Goal: Information Seeking & Learning: Find contact information

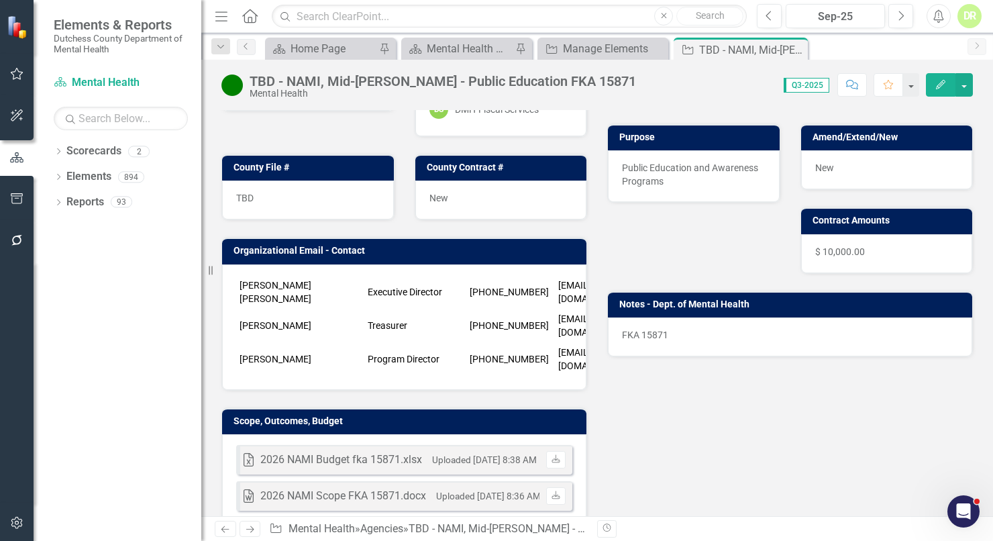
scroll to position [151, 0]
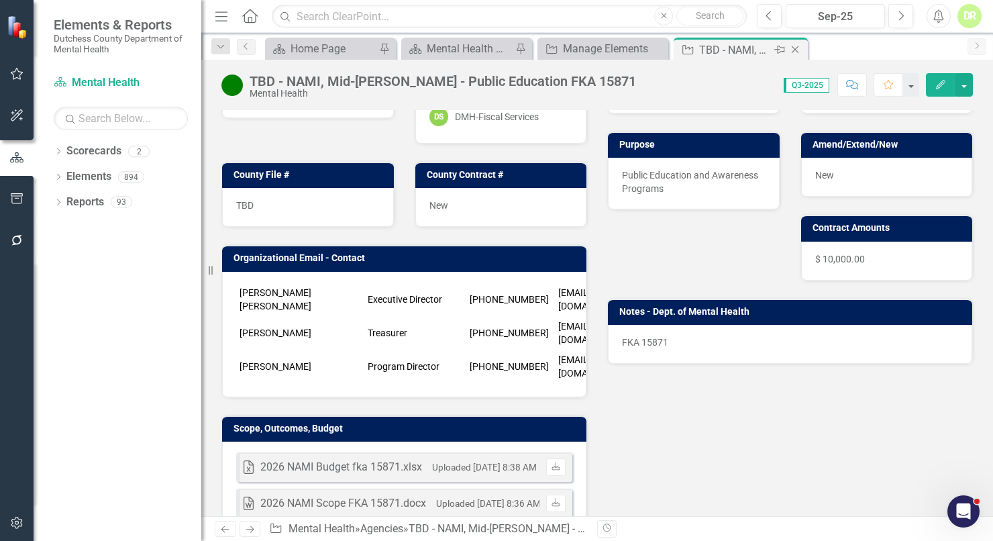
click at [796, 43] on div "Close" at bounding box center [796, 50] width 17 height 17
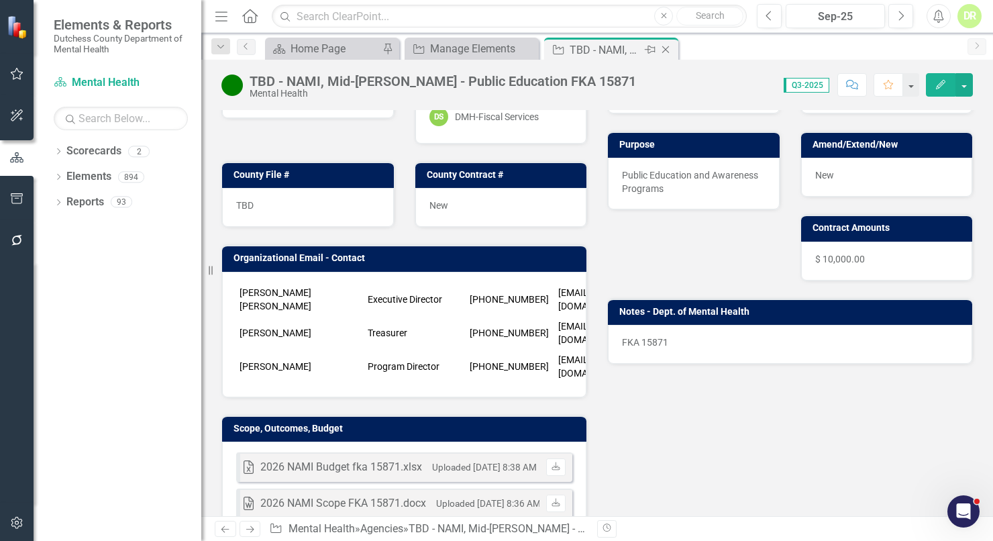
click at [670, 48] on icon "Close" at bounding box center [665, 49] width 13 height 11
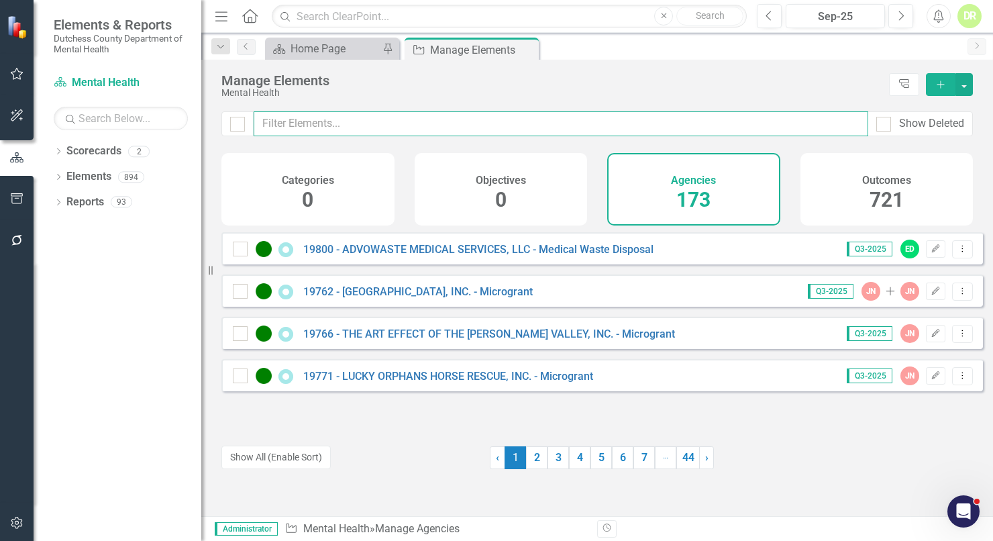
click at [303, 128] on input "text" at bounding box center [561, 123] width 614 height 25
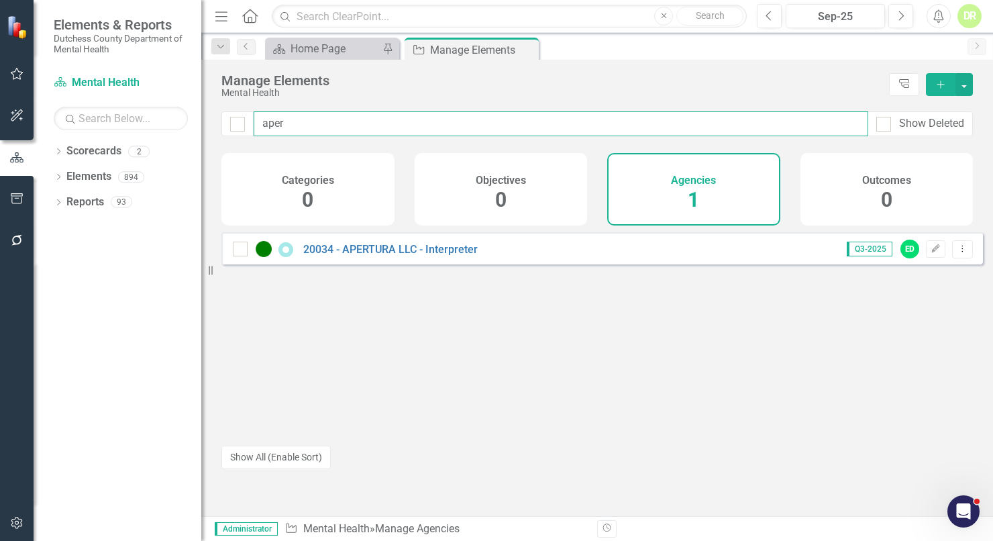
drag, startPoint x: 369, startPoint y: 133, endPoint x: 180, endPoint y: 126, distance: 189.3
click at [180, 126] on div "Elements & Reports Dutchess County Department of Mental Health Scorecard Mental…" at bounding box center [496, 270] width 993 height 541
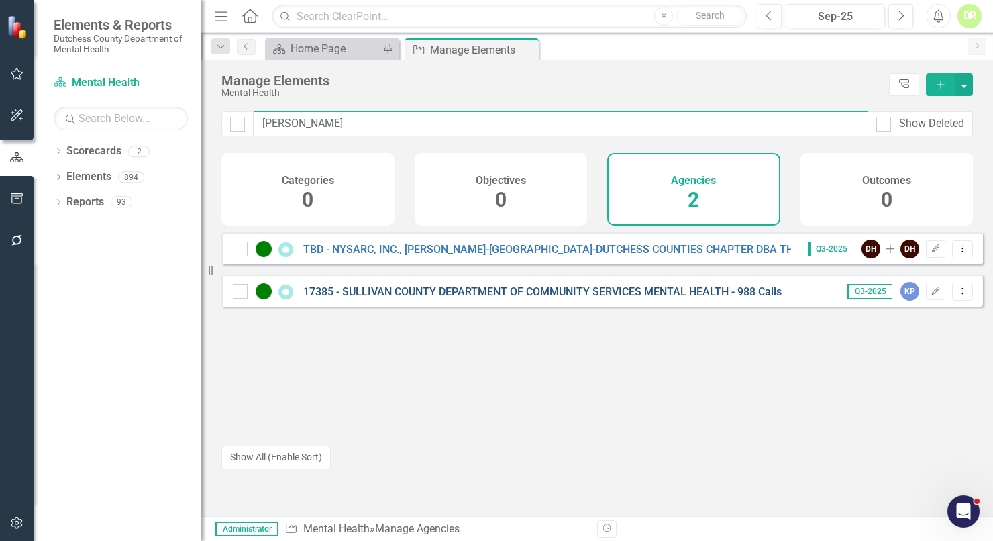
type input "[PERSON_NAME]"
click at [609, 294] on link "17385 - SULLIVAN COUNTY DEPARTMENT OF COMMUNITY SERVICES MENTAL HEALTH - 988 Ca…" at bounding box center [542, 291] width 478 height 13
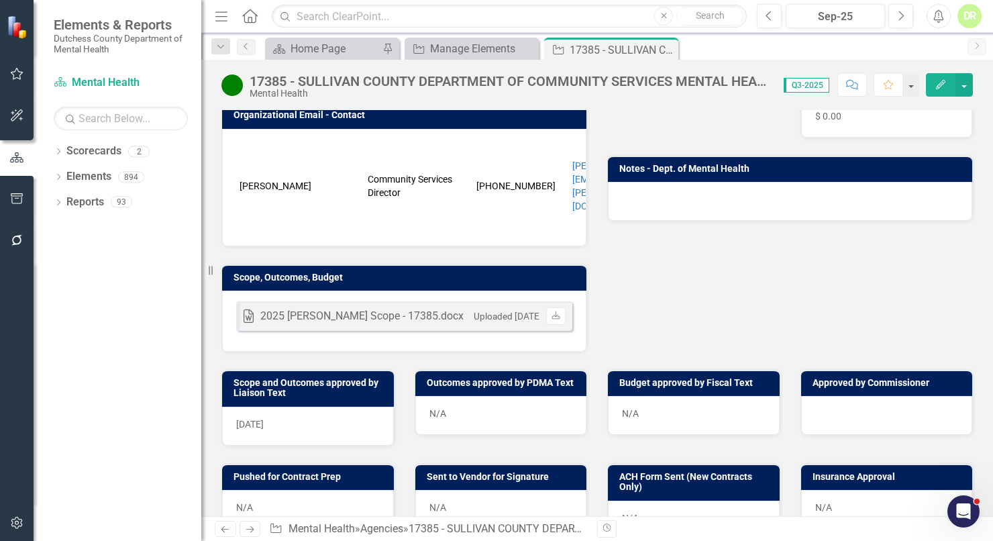
scroll to position [305, 0]
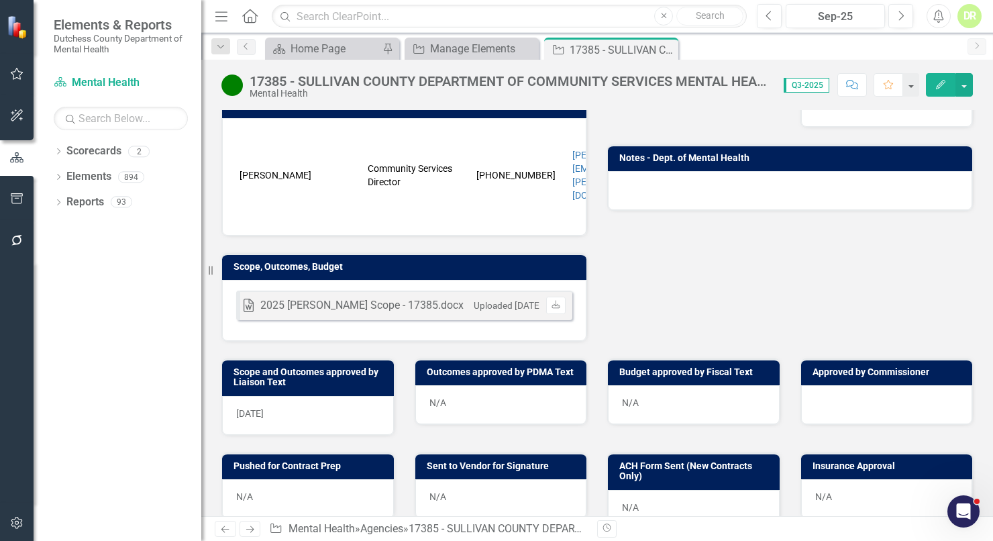
click at [849, 77] on button "Comment" at bounding box center [852, 84] width 30 height 23
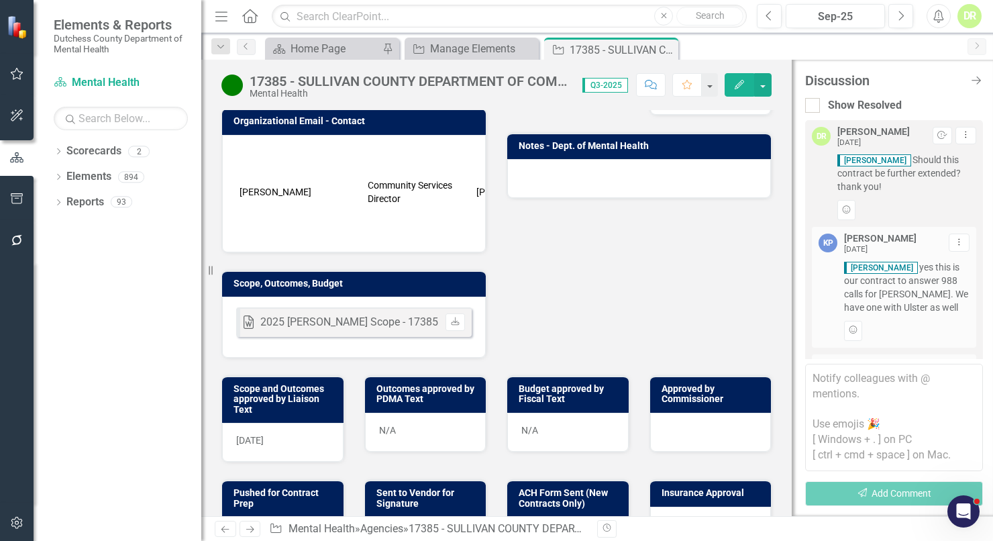
scroll to position [801, 0]
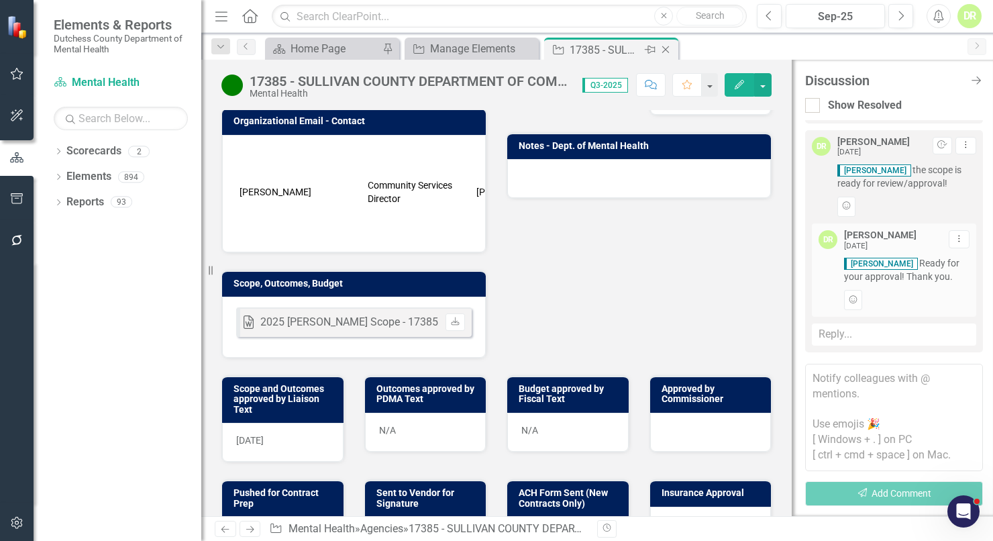
click at [670, 50] on icon "Close" at bounding box center [665, 49] width 13 height 11
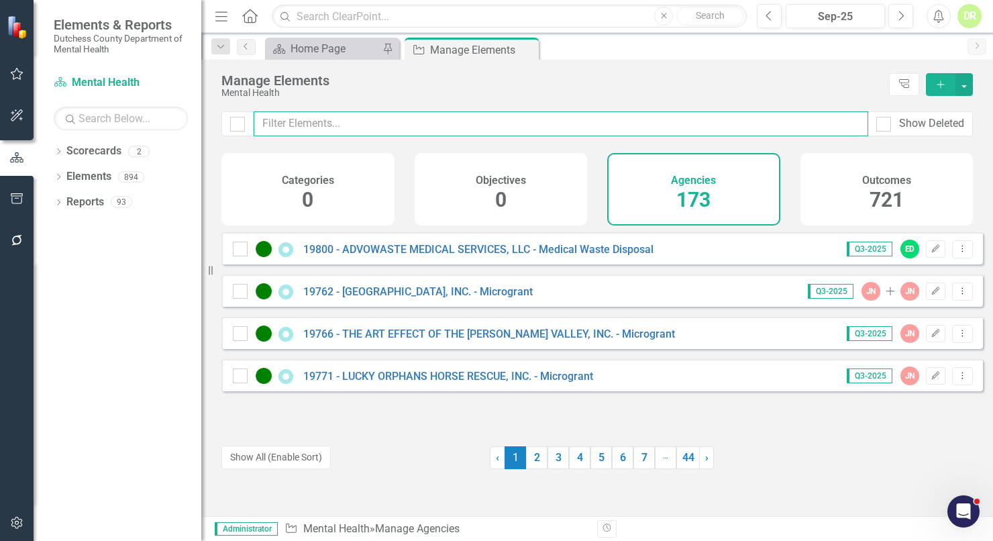
click at [284, 129] on input "text" at bounding box center [561, 123] width 614 height 25
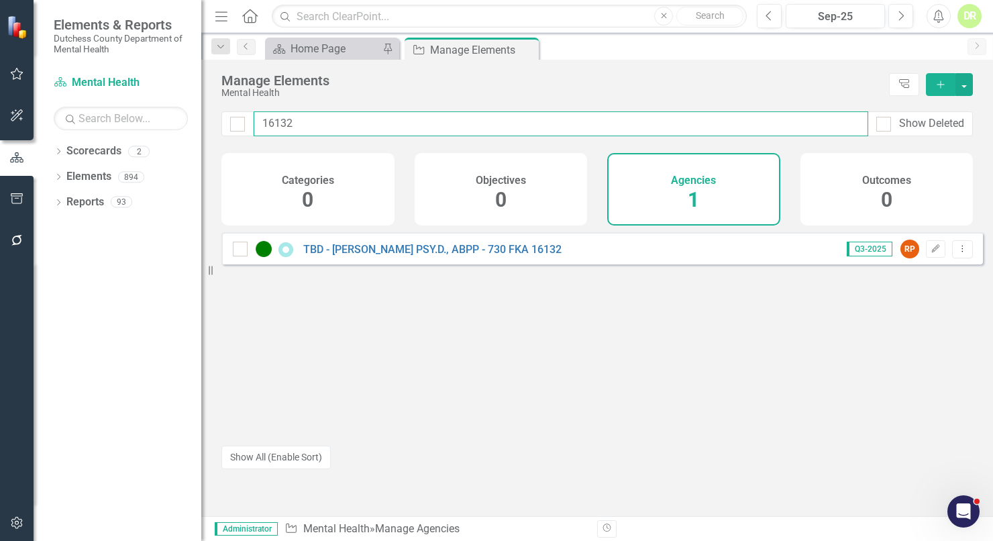
type input "16132"
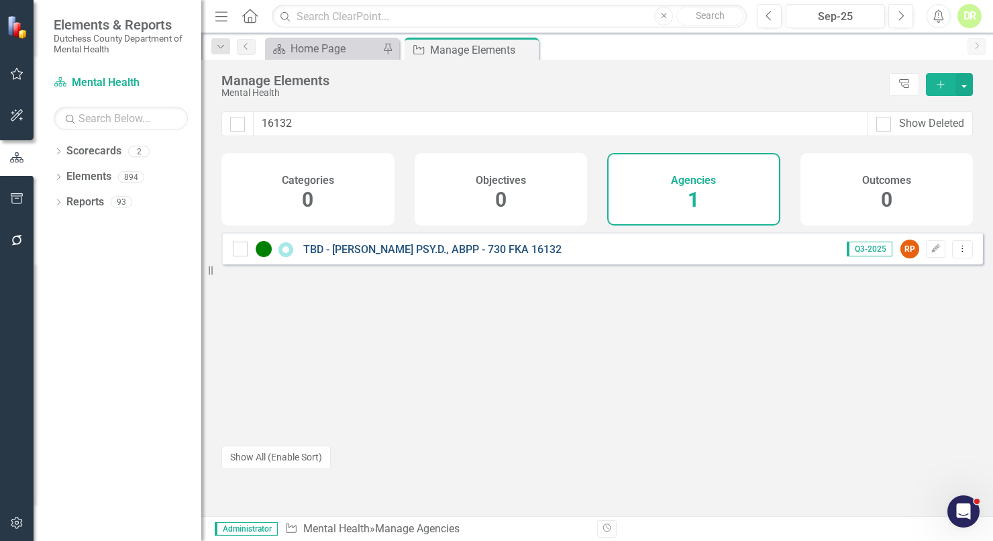
click at [349, 256] on link "TBD - [PERSON_NAME] PSY.D., ABPP - 730 FKA 16132" at bounding box center [432, 249] width 258 height 13
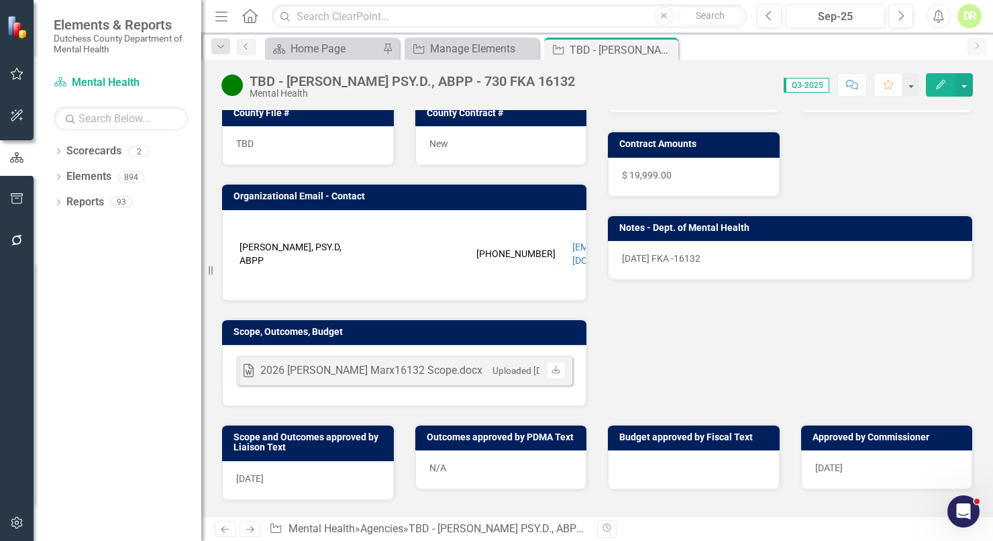
scroll to position [305, 0]
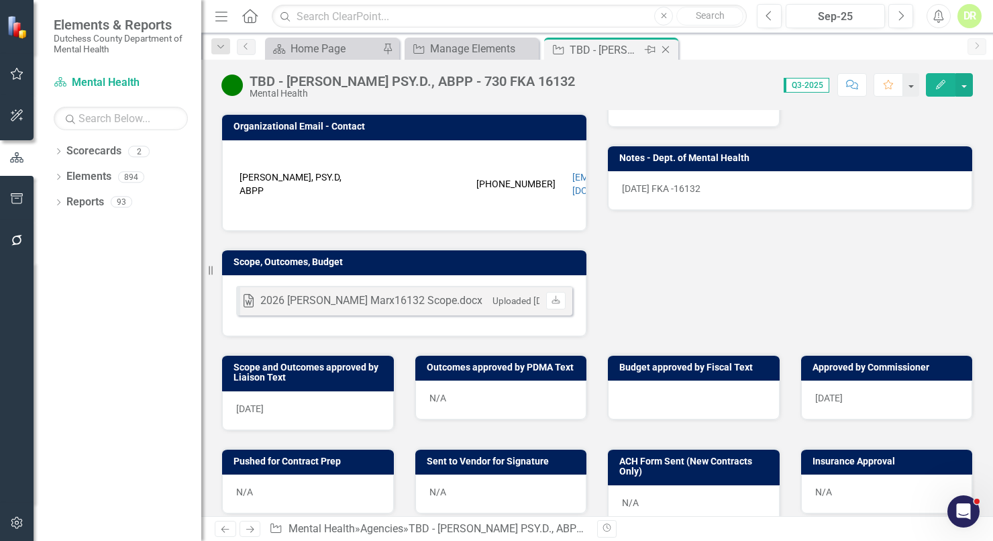
click at [669, 50] on icon "Close" at bounding box center [665, 49] width 13 height 11
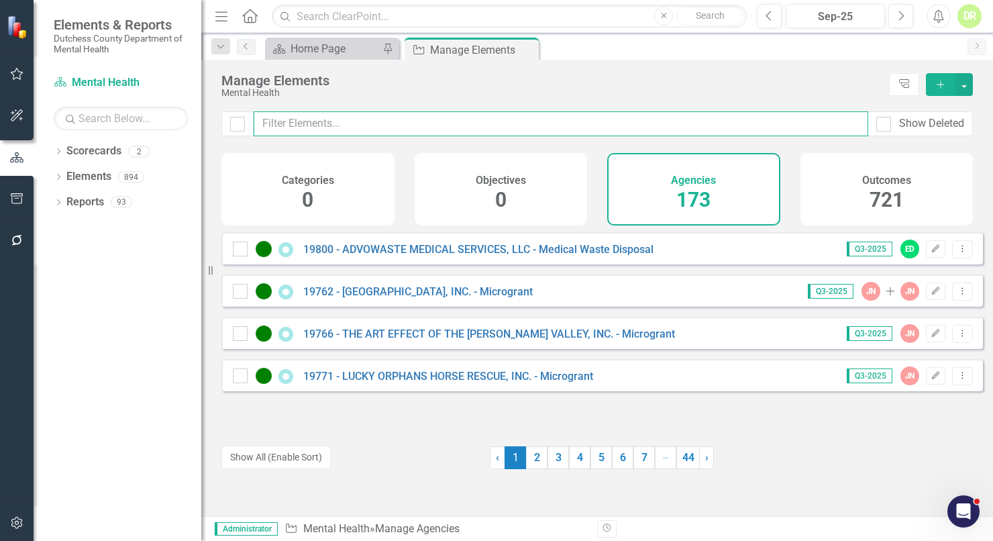
click at [272, 127] on input "text" at bounding box center [561, 123] width 614 height 25
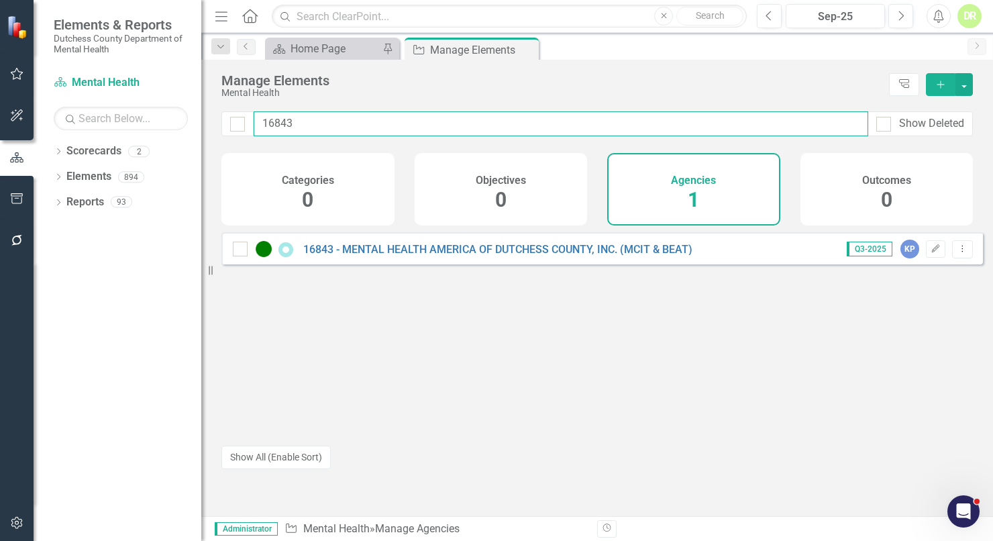
type input "16843"
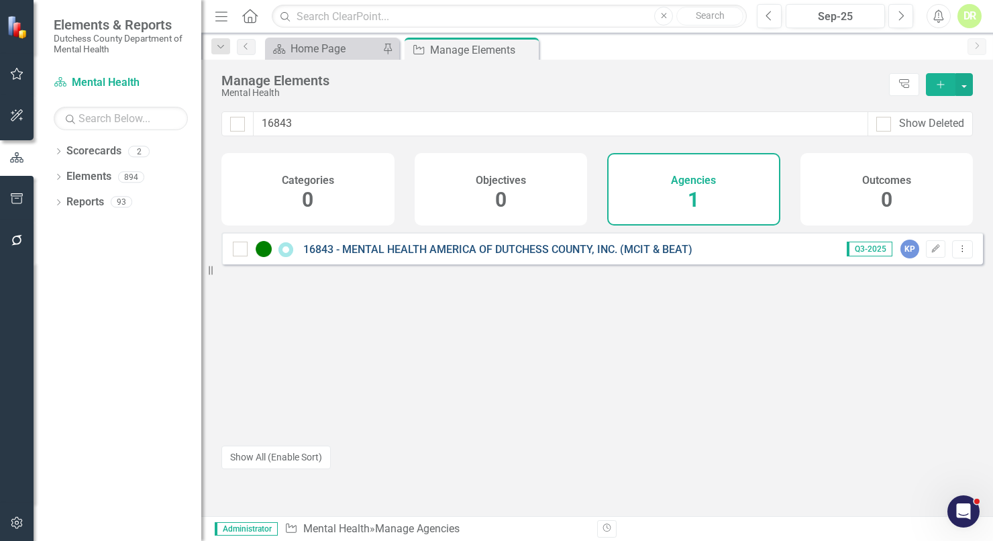
click at [336, 256] on link "16843 - MENTAL HEALTH AMERICA OF DUTCHESS COUNTY, INC. (MCIT & BEAT)" at bounding box center [497, 249] width 389 height 13
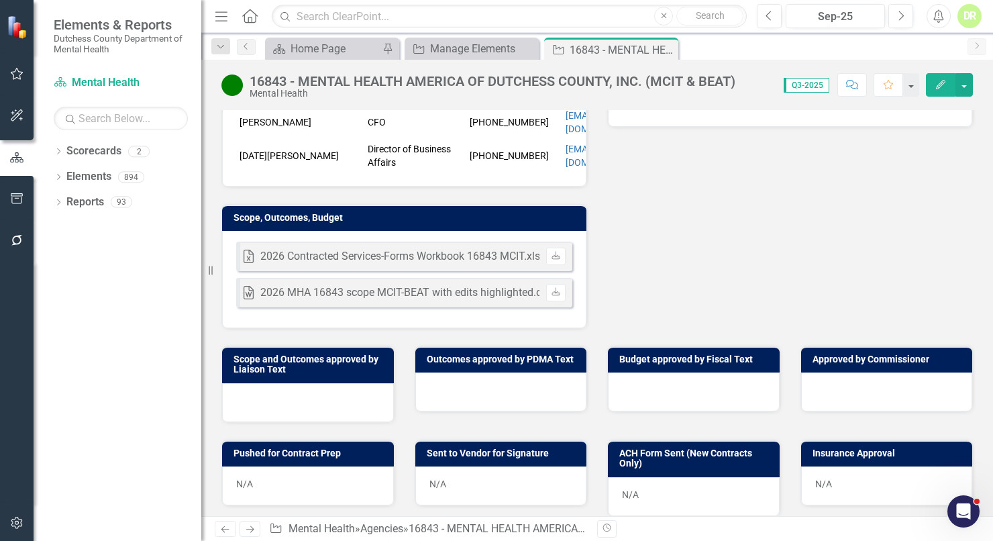
scroll to position [427, 0]
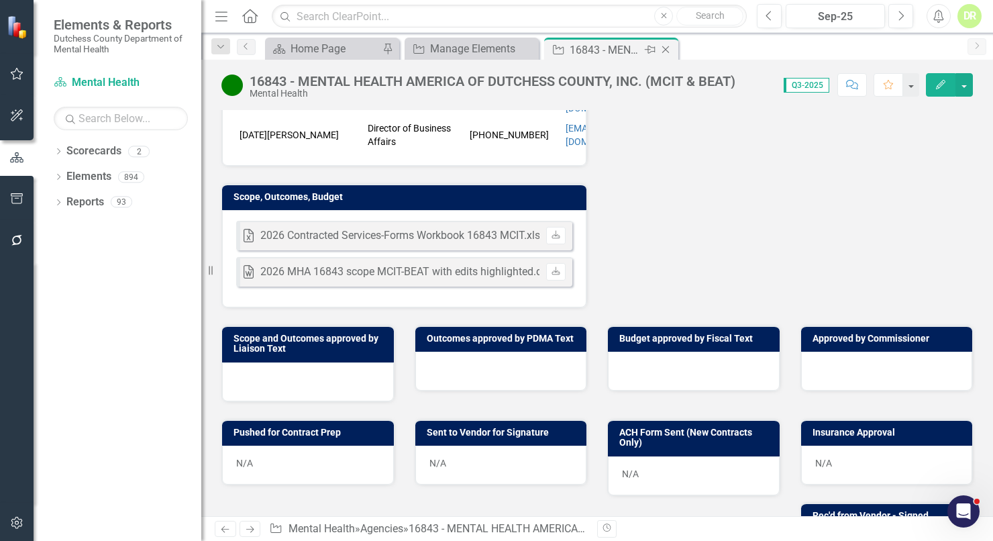
click at [666, 46] on icon "Close" at bounding box center [665, 49] width 13 height 11
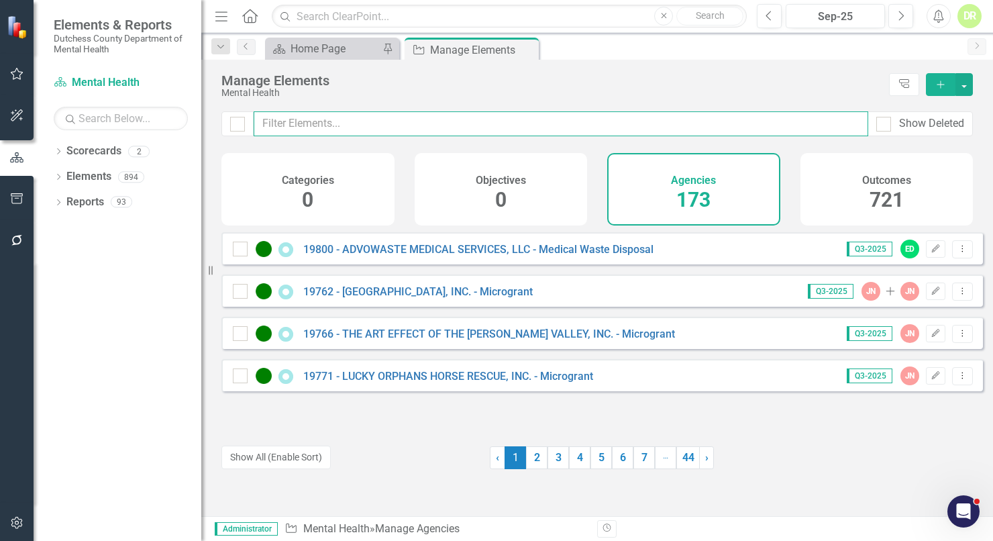
drag, startPoint x: 262, startPoint y: 119, endPoint x: 218, endPoint y: 125, distance: 44.7
click at [262, 120] on input "text" at bounding box center [561, 123] width 614 height 25
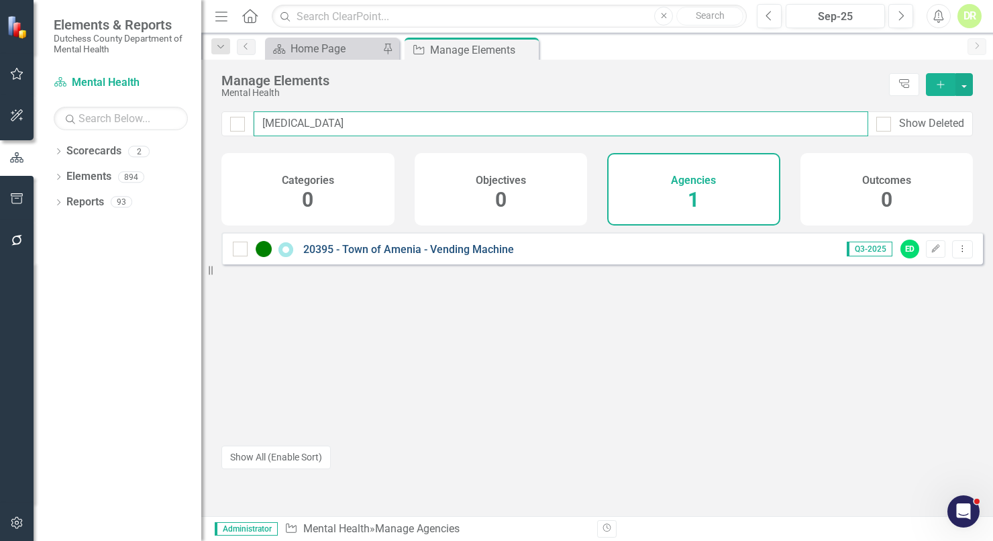
type input "[MEDICAL_DATA]"
click at [353, 256] on link "20395 - Town of Amenia - Vending Machine" at bounding box center [408, 249] width 211 height 13
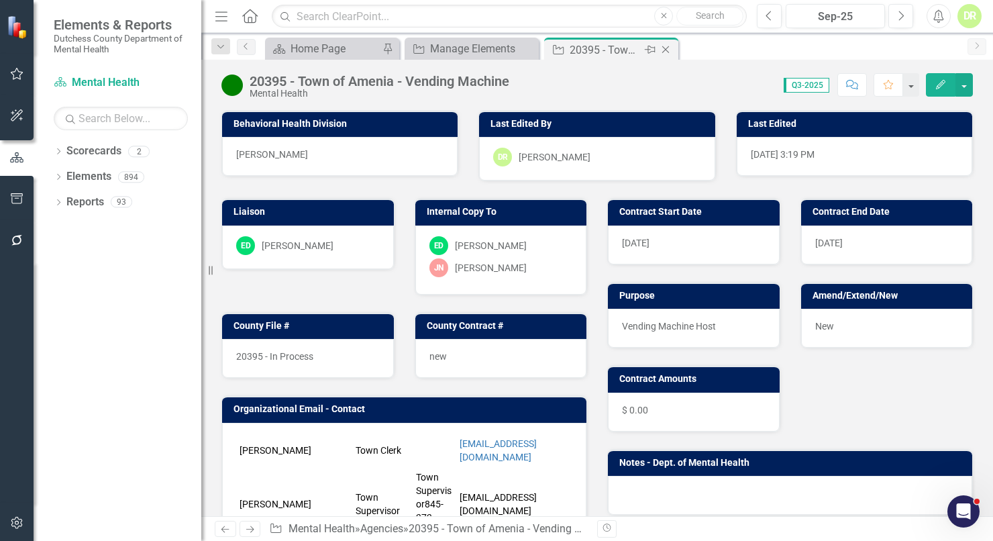
click at [667, 50] on icon "Close" at bounding box center [665, 49] width 13 height 11
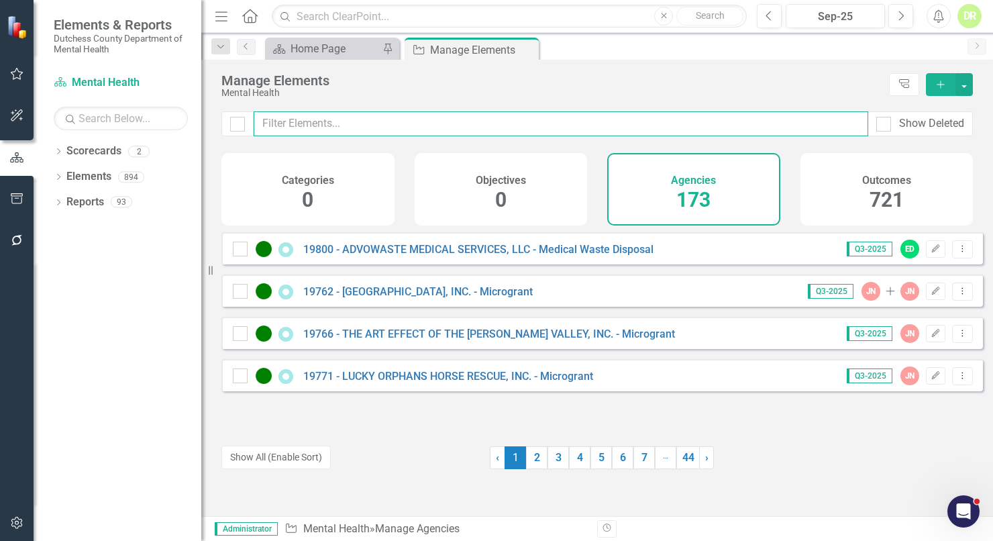
click at [304, 129] on input "text" at bounding box center [561, 123] width 614 height 25
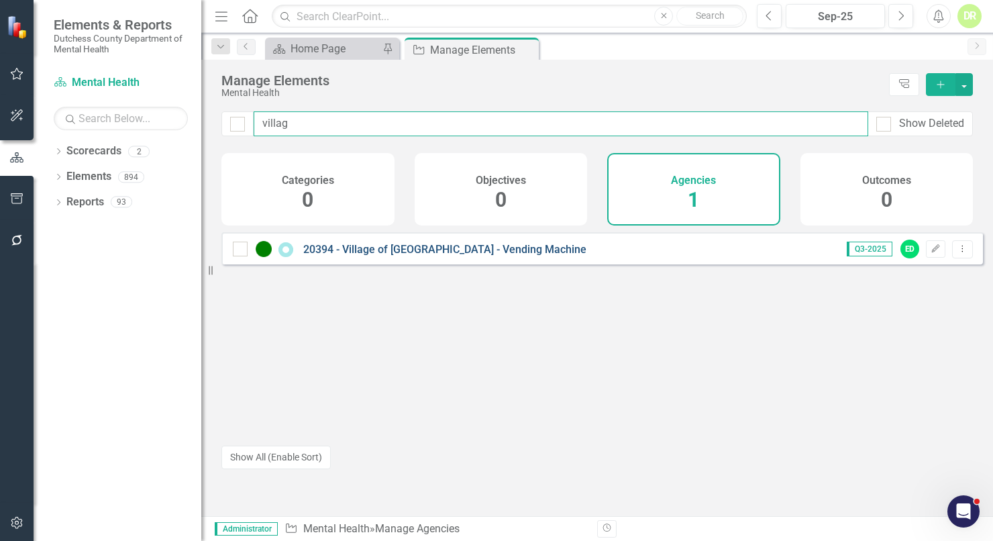
type input "villag"
click at [349, 256] on link "20394 - Village of [GEOGRAPHIC_DATA] - Vending Machine" at bounding box center [444, 249] width 283 height 13
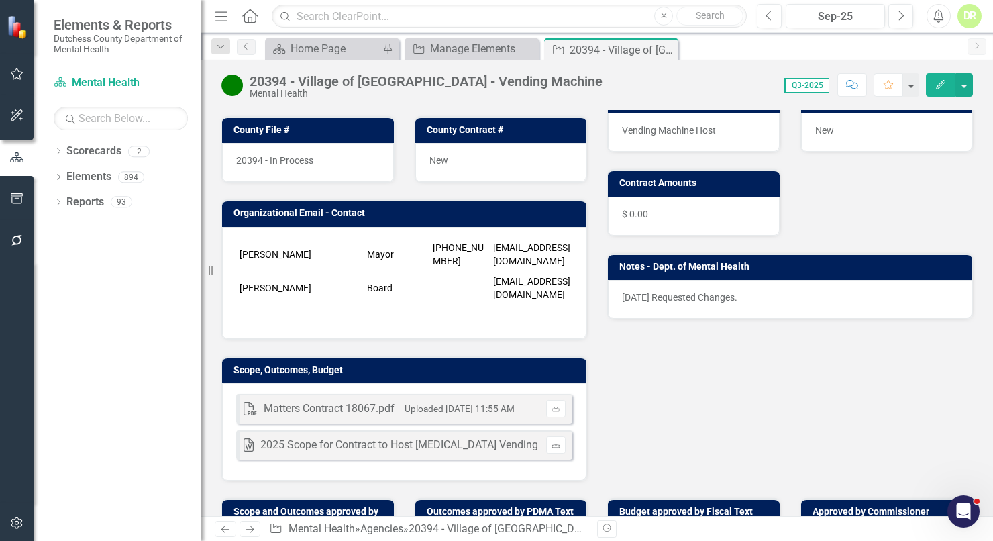
scroll to position [182, 0]
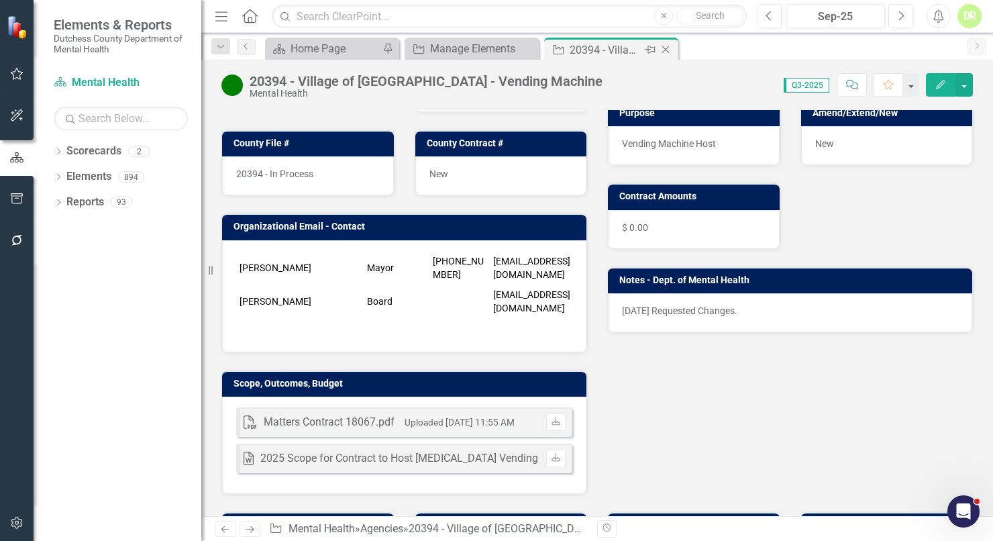
click at [669, 46] on icon "Close" at bounding box center [665, 49] width 13 height 11
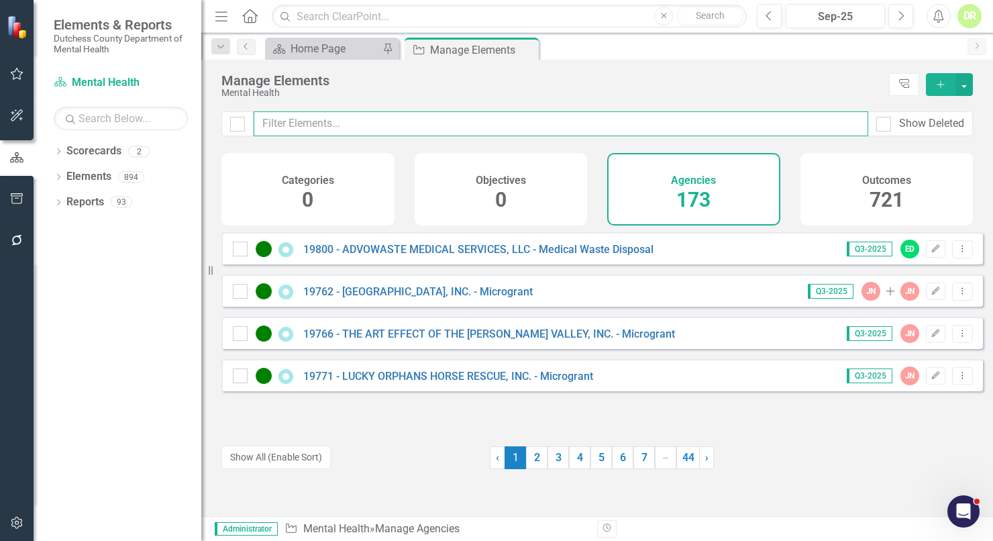
click at [380, 129] on input "text" at bounding box center [561, 123] width 614 height 25
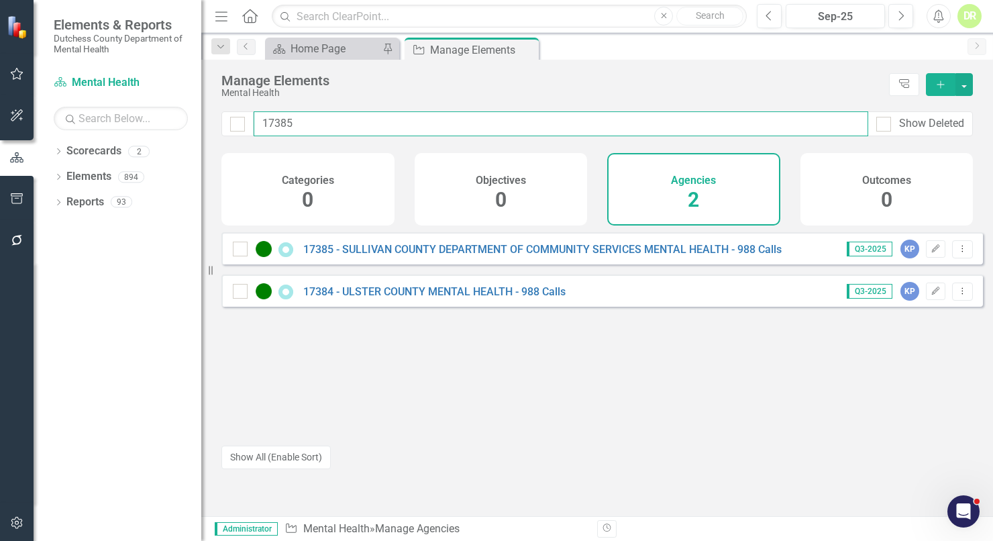
type input "17385"
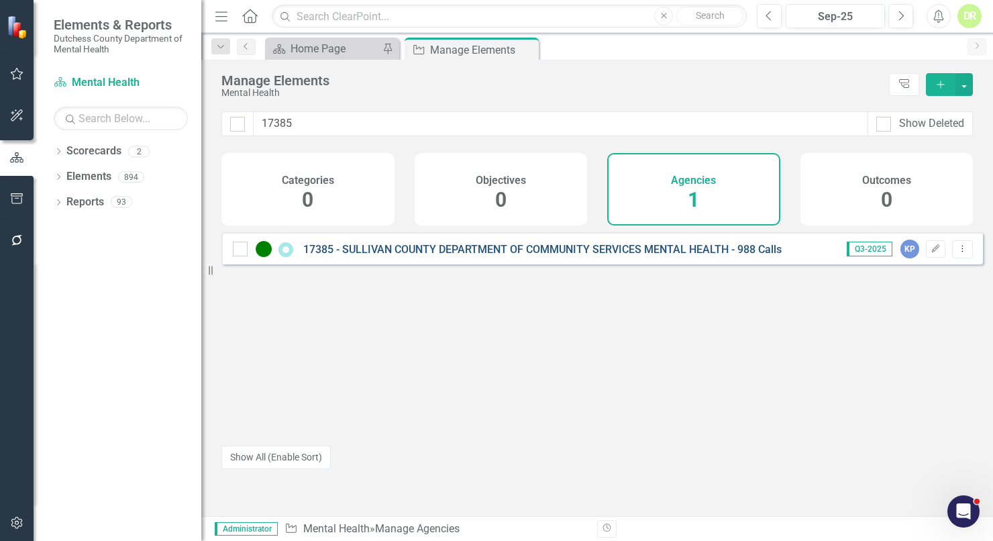
click at [504, 256] on link "17385 - SULLIVAN COUNTY DEPARTMENT OF COMMUNITY SERVICES MENTAL HEALTH - 988 Ca…" at bounding box center [542, 249] width 478 height 13
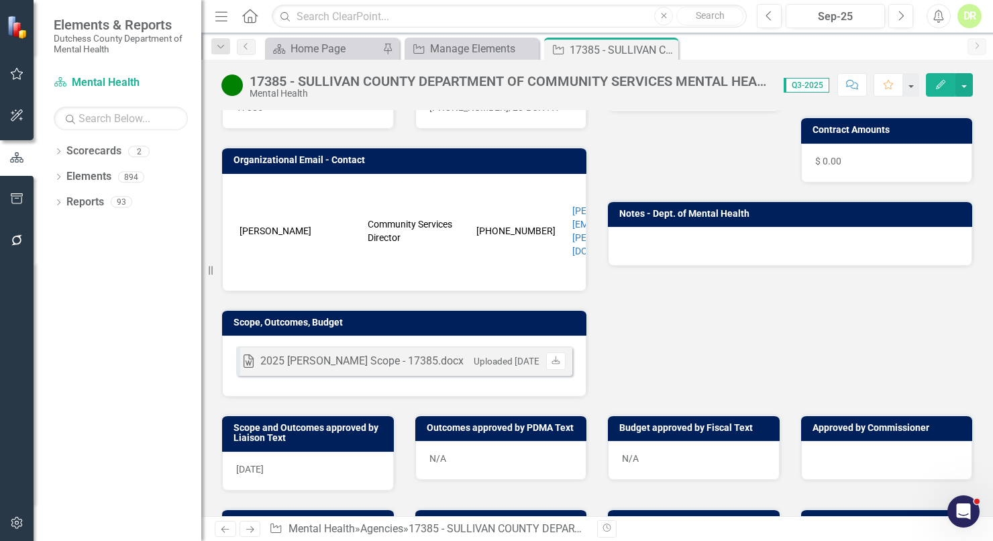
scroll to position [305, 0]
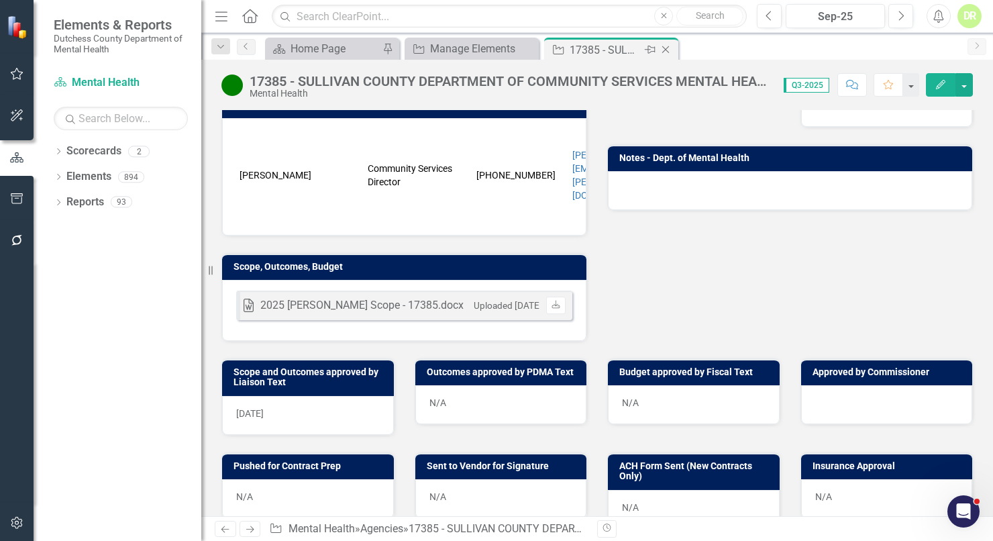
click at [668, 48] on icon "Close" at bounding box center [665, 49] width 13 height 11
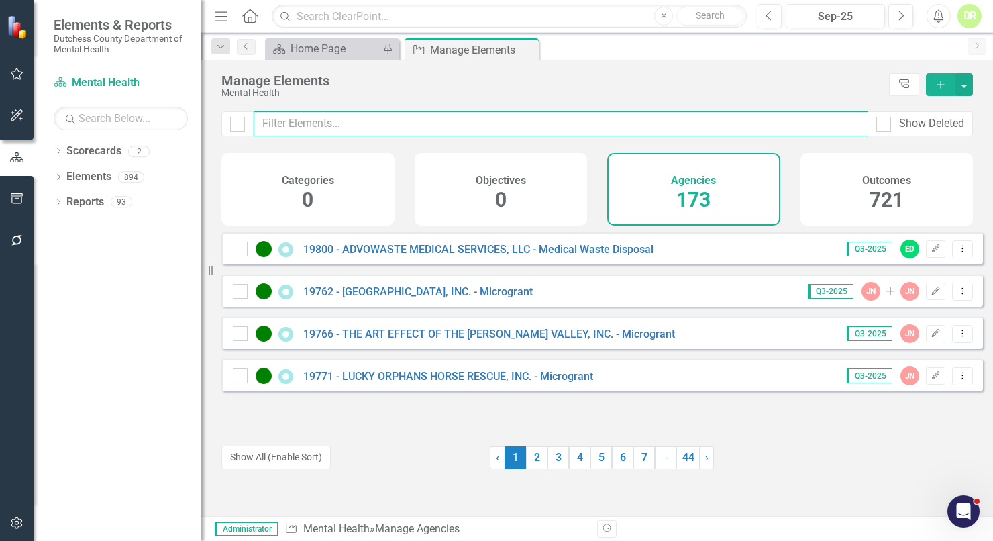
click at [294, 125] on input "text" at bounding box center [561, 123] width 614 height 25
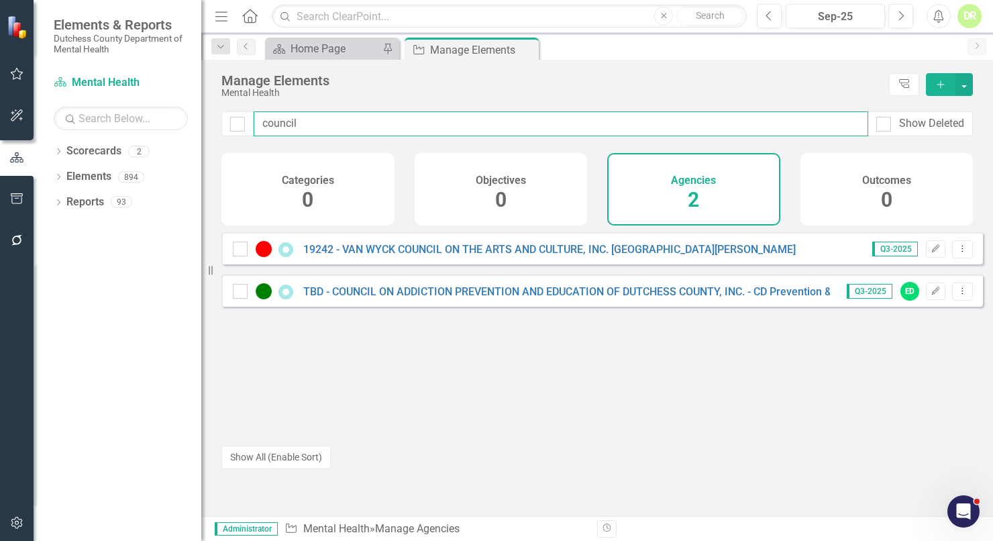
drag, startPoint x: 326, startPoint y: 125, endPoint x: 104, endPoint y: 132, distance: 222.2
click at [104, 132] on div "Elements & Reports Dutchess County Department of Mental Health Scorecard Mental…" at bounding box center [496, 270] width 993 height 541
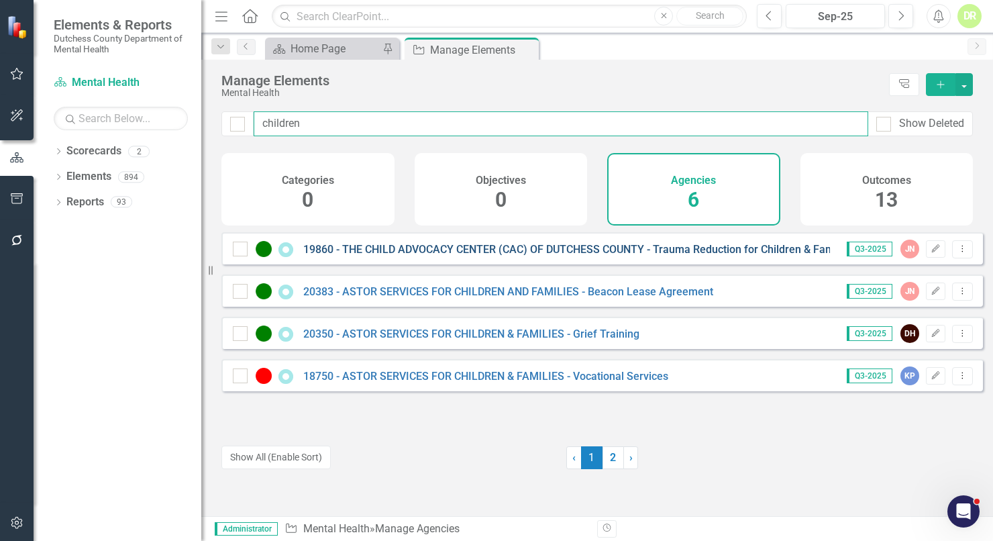
type input "children"
click at [501, 256] on link "19860 - THE CHILD ADVOCACY CENTER (CAC) OF DUTCHESS COUNTY - Trauma Reduction f…" at bounding box center [578, 249] width 551 height 13
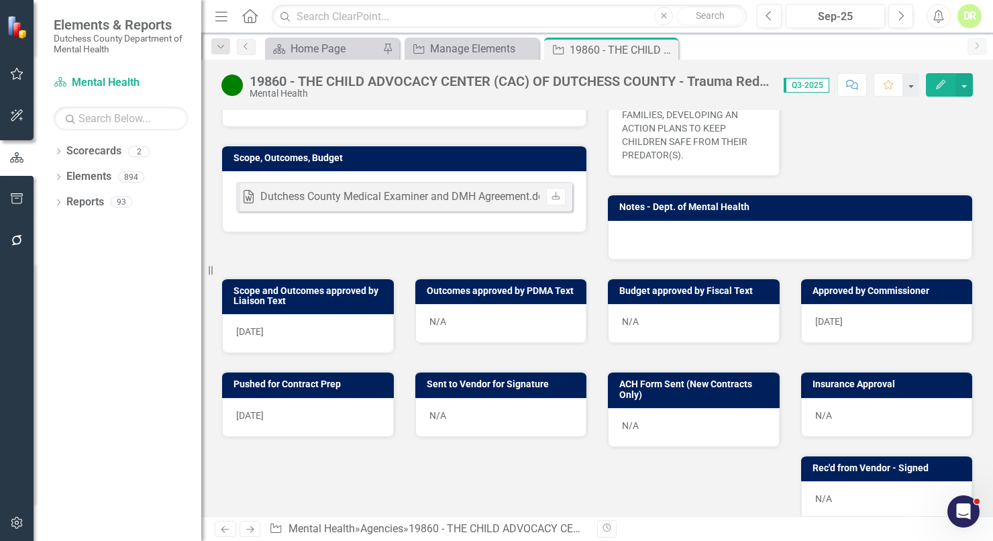
scroll to position [366, 0]
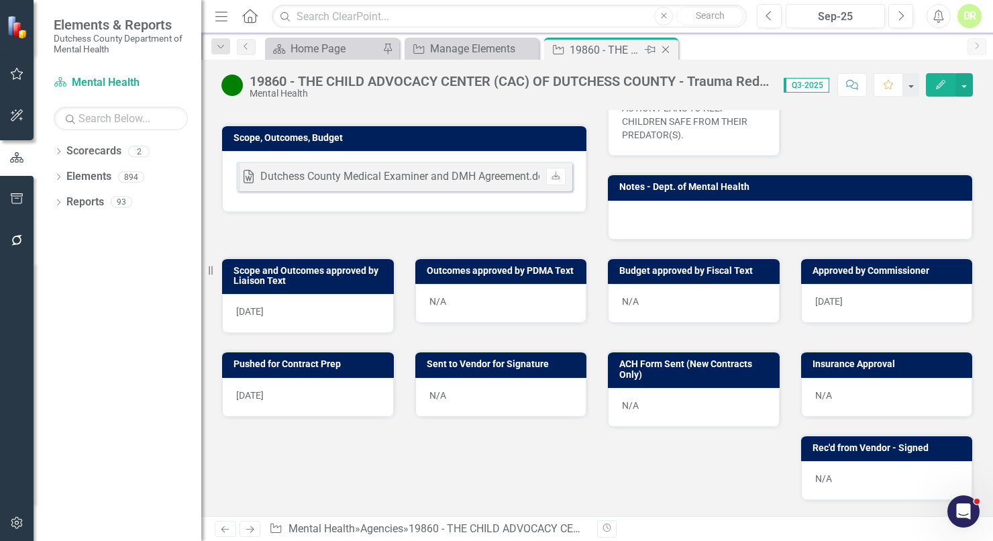
click at [670, 50] on icon "Close" at bounding box center [665, 49] width 13 height 11
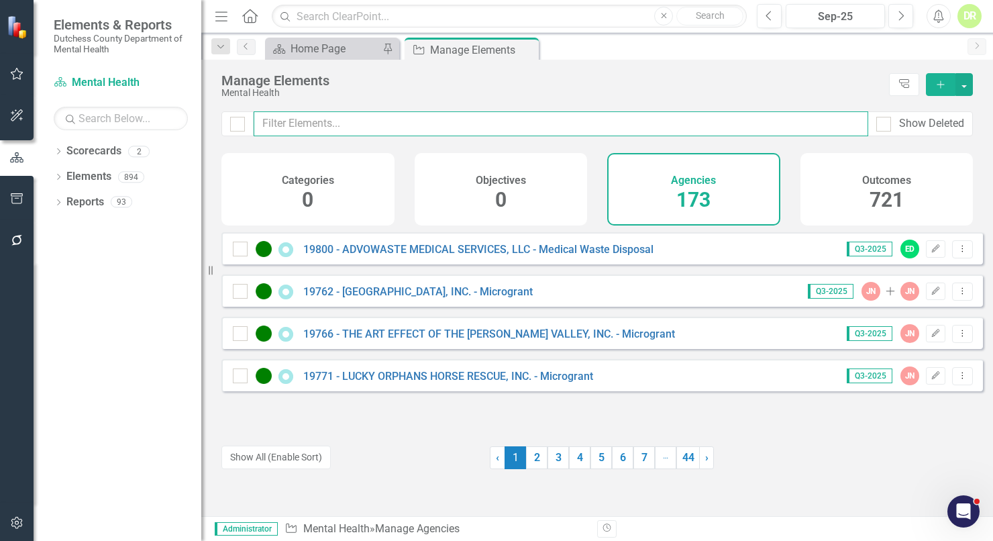
click at [328, 121] on input "text" at bounding box center [561, 123] width 614 height 25
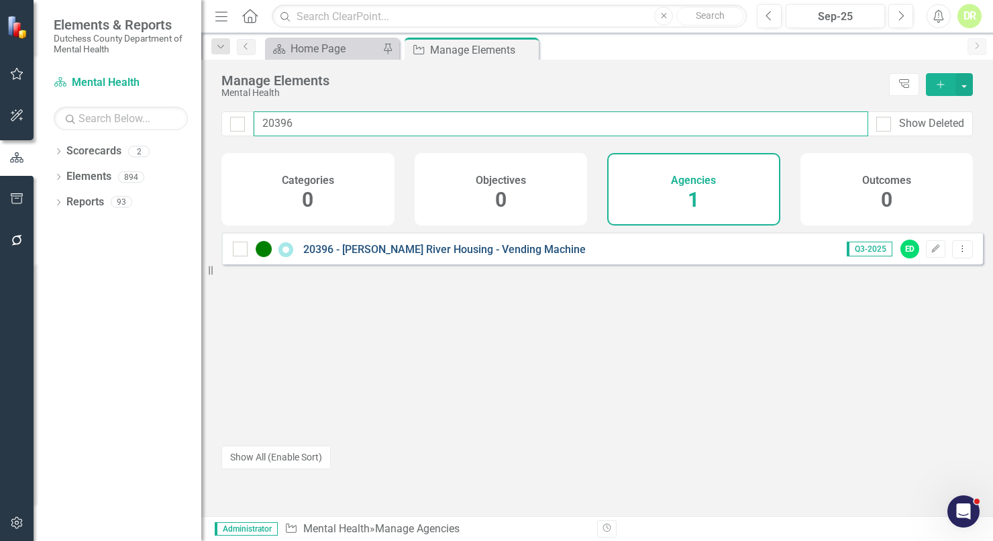
type input "20396"
click at [374, 256] on link "20396 - [PERSON_NAME] River Housing - Vending Machine" at bounding box center [444, 249] width 282 height 13
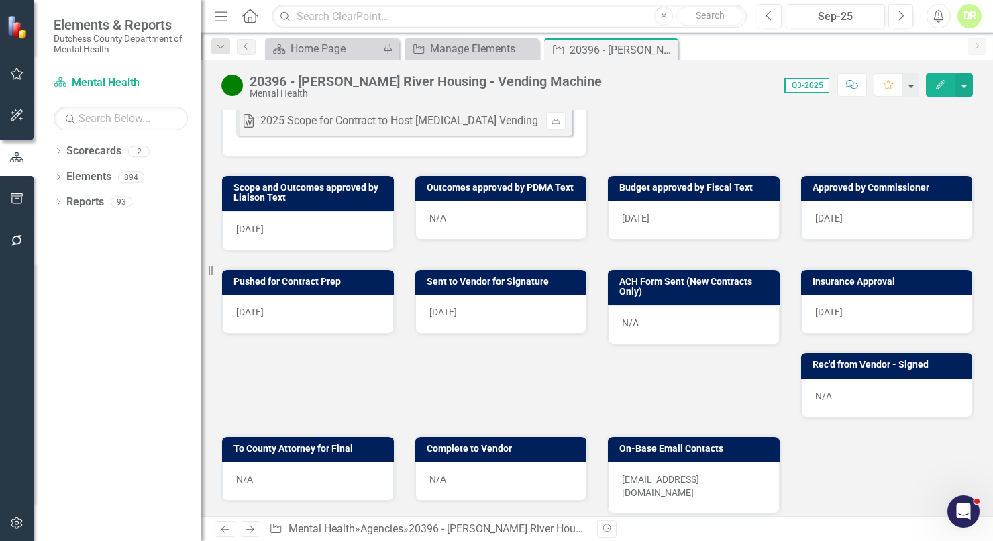
scroll to position [549, 0]
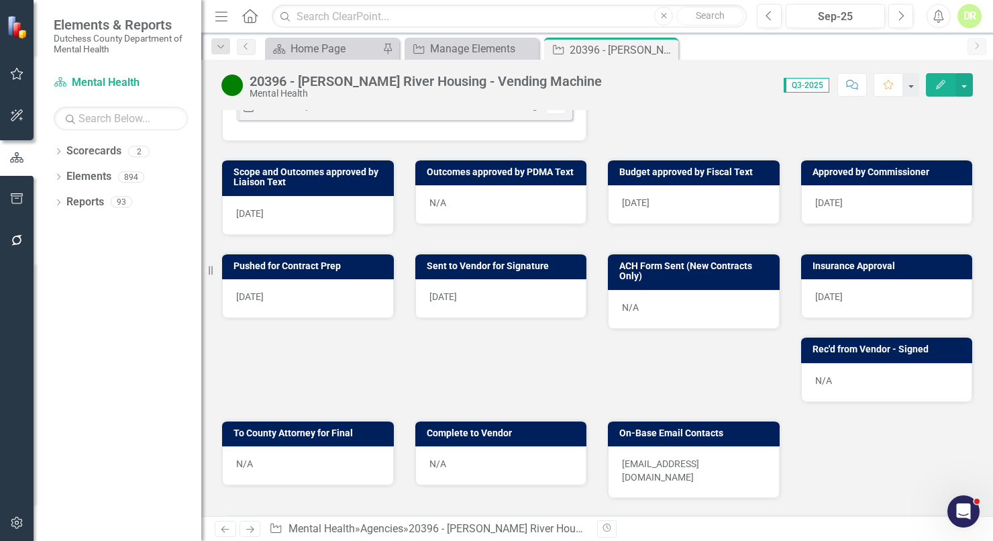
click at [929, 384] on div "N/A" at bounding box center [887, 382] width 172 height 39
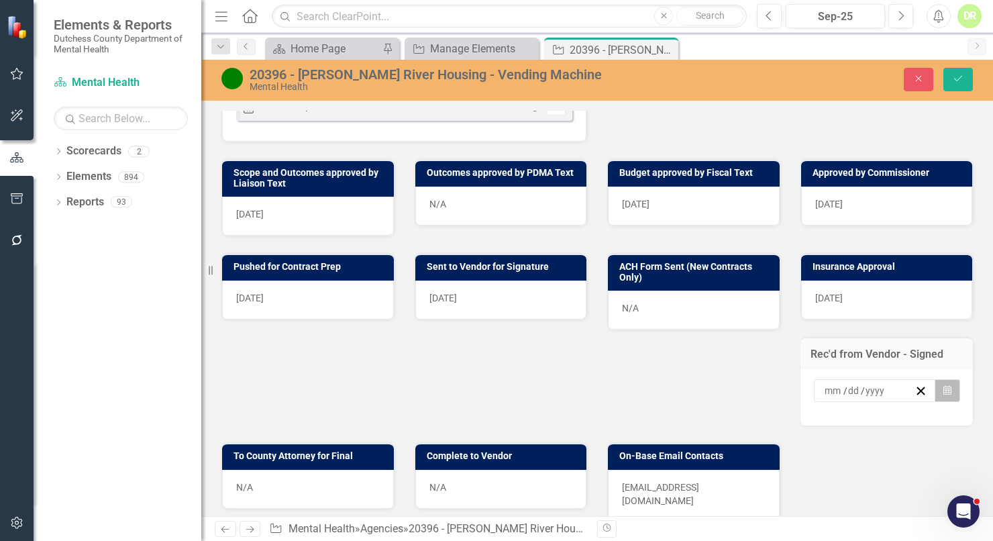
click at [943, 395] on icon "Calendar" at bounding box center [947, 390] width 8 height 9
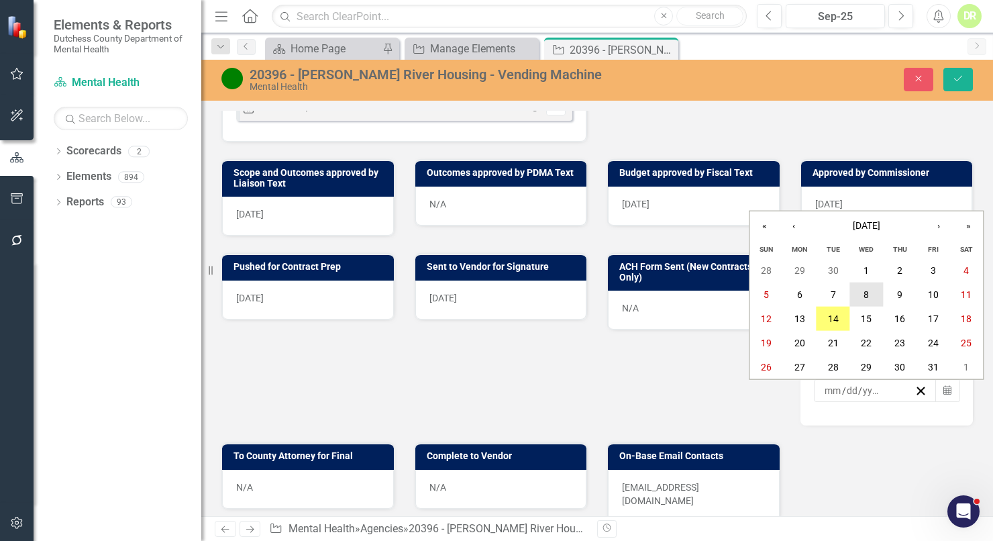
click at [871, 291] on button "8" at bounding box center [866, 294] width 34 height 24
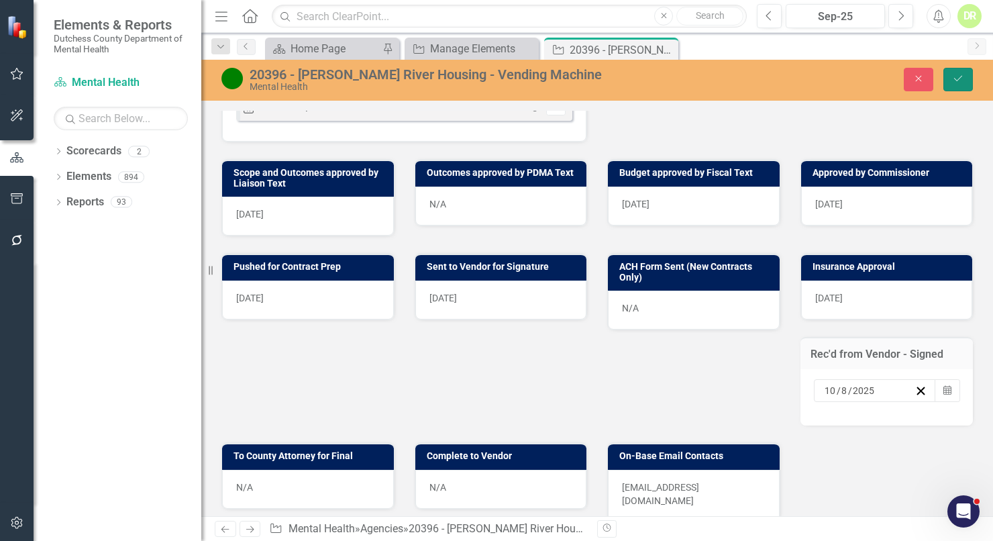
click at [968, 78] on button "Save" at bounding box center [958, 79] width 30 height 23
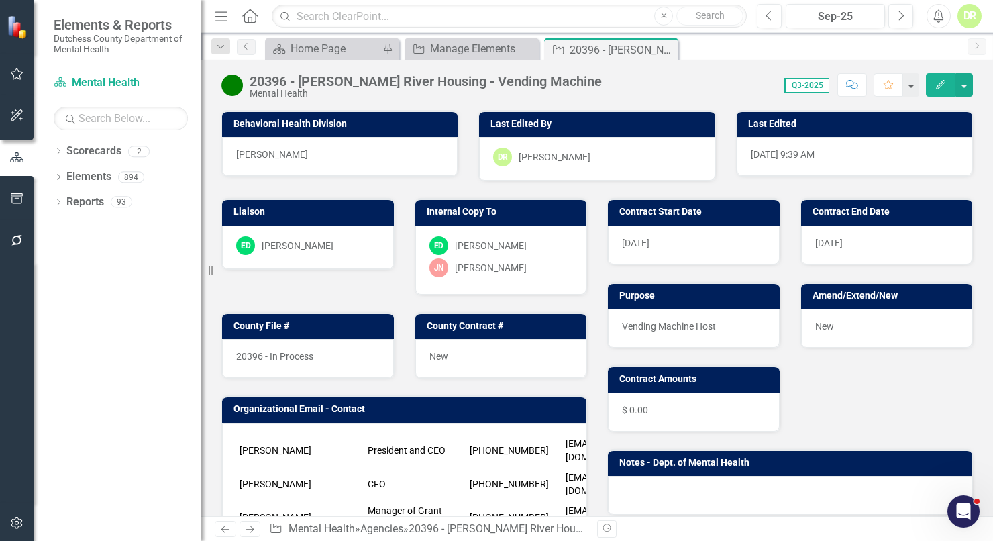
drag, startPoint x: 667, startPoint y: 48, endPoint x: 0, endPoint y: 301, distance: 713.5
click at [0, 0] on icon "Close" at bounding box center [0, 0] width 0 height 0
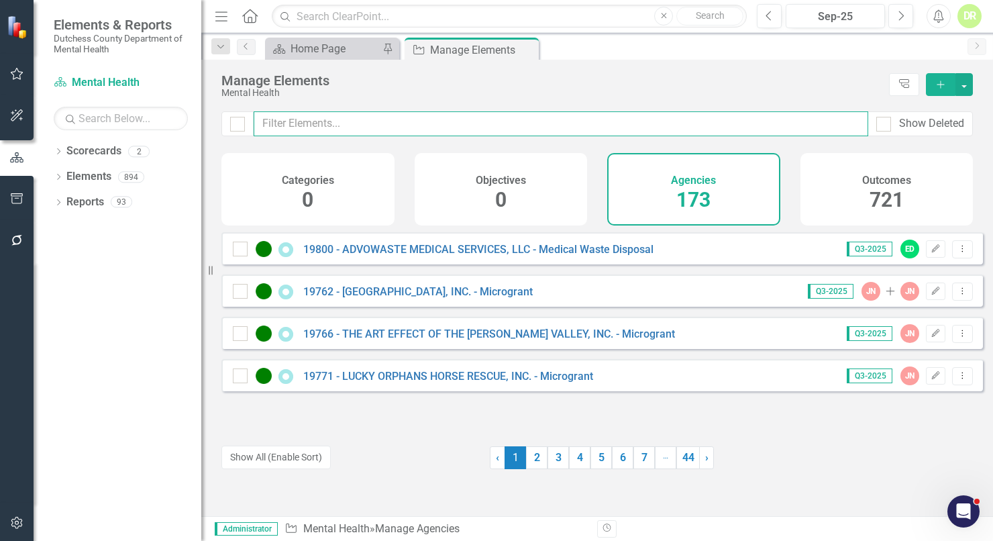
click at [298, 121] on input "text" at bounding box center [561, 123] width 614 height 25
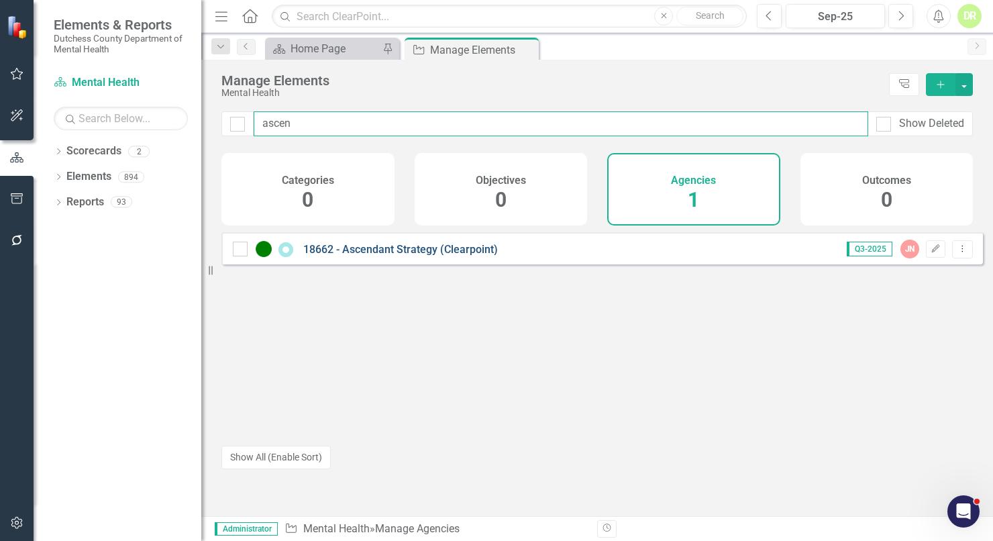
type input "ascen"
click at [347, 256] on link "18662 - Ascendant Strategy (Clearpoint)" at bounding box center [400, 249] width 195 height 13
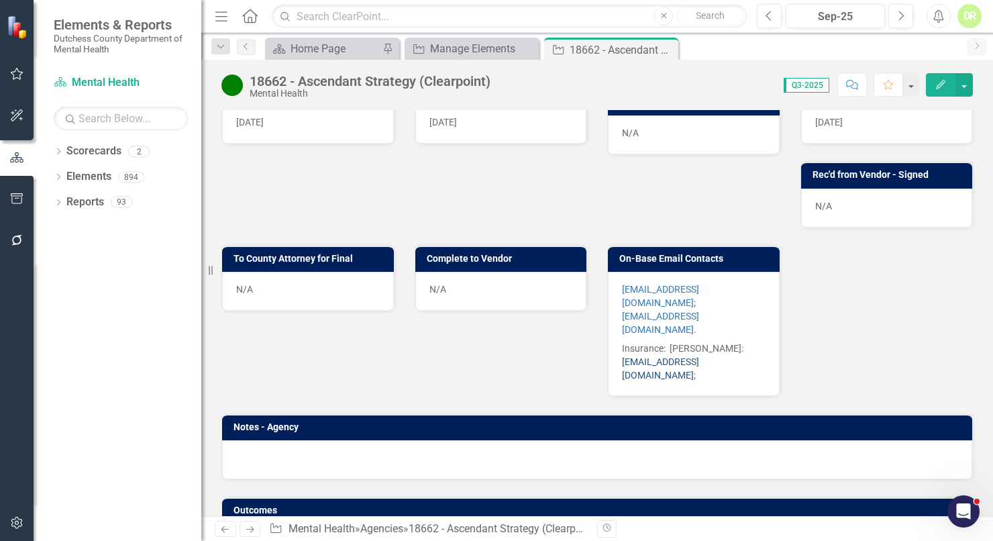
scroll to position [704, 0]
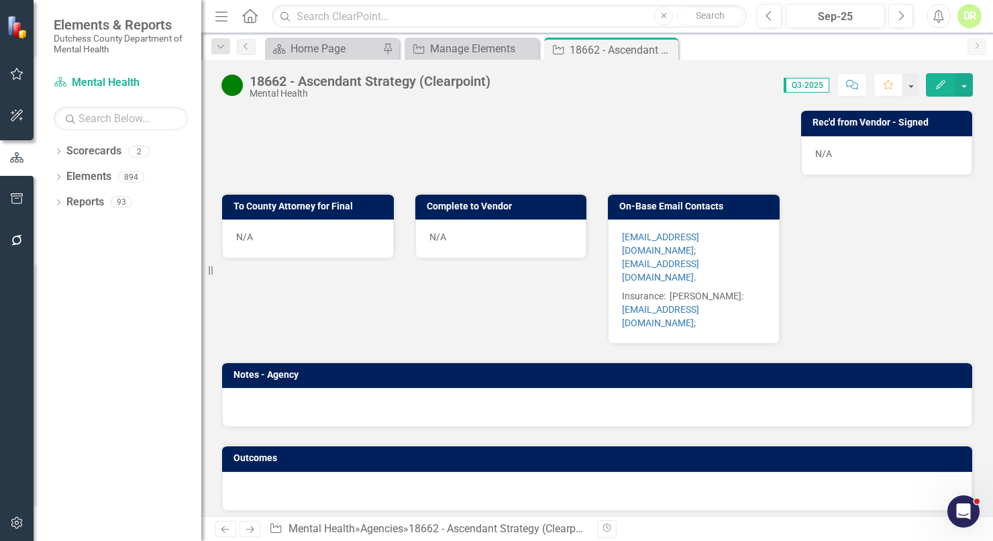
click at [848, 155] on div "N/A" at bounding box center [887, 155] width 172 height 39
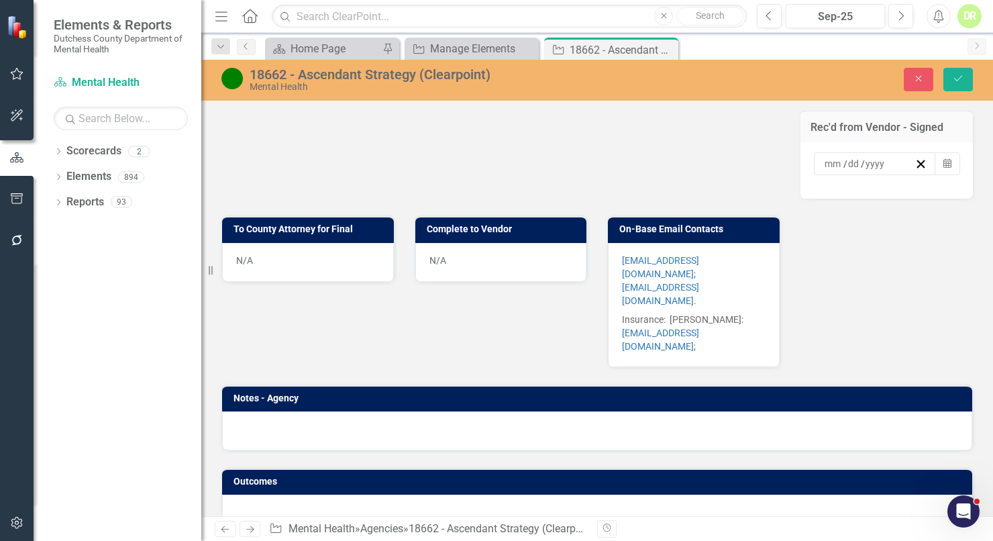
click at [849, 155] on div "/ / Calendar" at bounding box center [886, 170] width 173 height 56
click at [934, 165] on button "Calendar" at bounding box center [946, 163] width 25 height 23
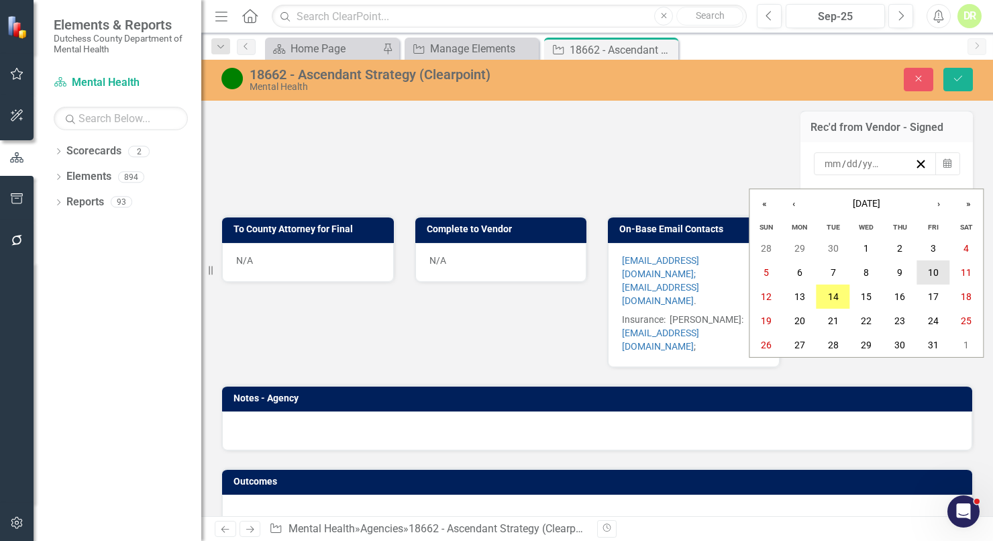
click at [919, 274] on button "10" at bounding box center [933, 272] width 34 height 24
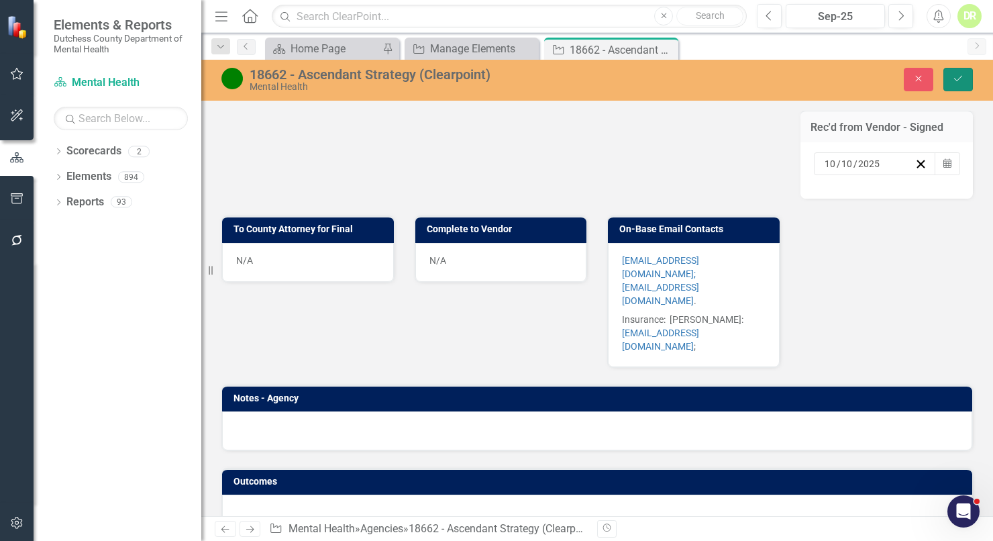
click at [960, 79] on icon "Save" at bounding box center [958, 78] width 12 height 9
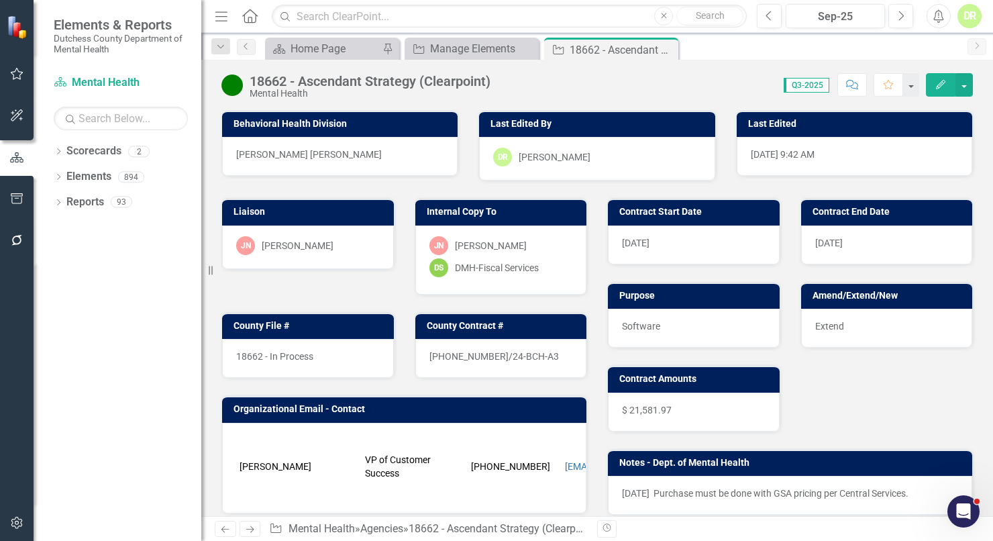
drag, startPoint x: 482, startPoint y: 475, endPoint x: 488, endPoint y: 462, distance: 14.7
click at [482, 475] on td "[PHONE_NUMBER]" at bounding box center [515, 466] width 94 height 34
click at [669, 48] on icon "Close" at bounding box center [665, 49] width 13 height 11
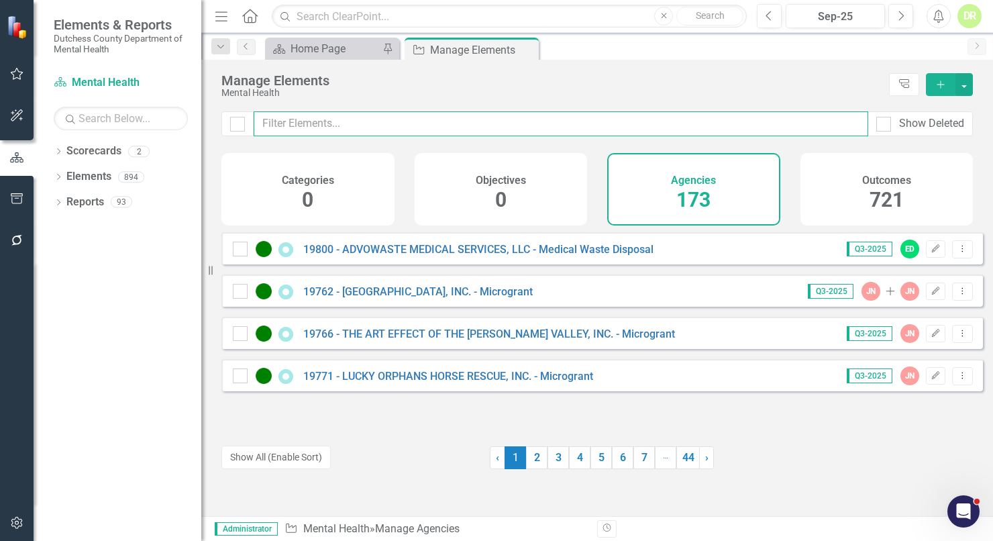
click at [313, 120] on input "text" at bounding box center [561, 123] width 614 height 25
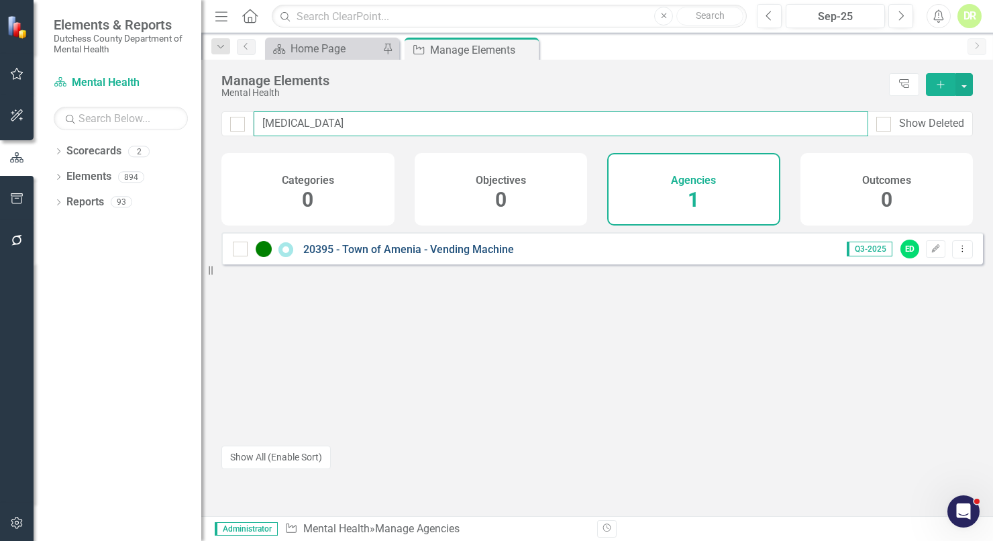
type input "[MEDICAL_DATA]"
click at [428, 256] on link "20395 - Town of Amenia - Vending Machine" at bounding box center [408, 249] width 211 height 13
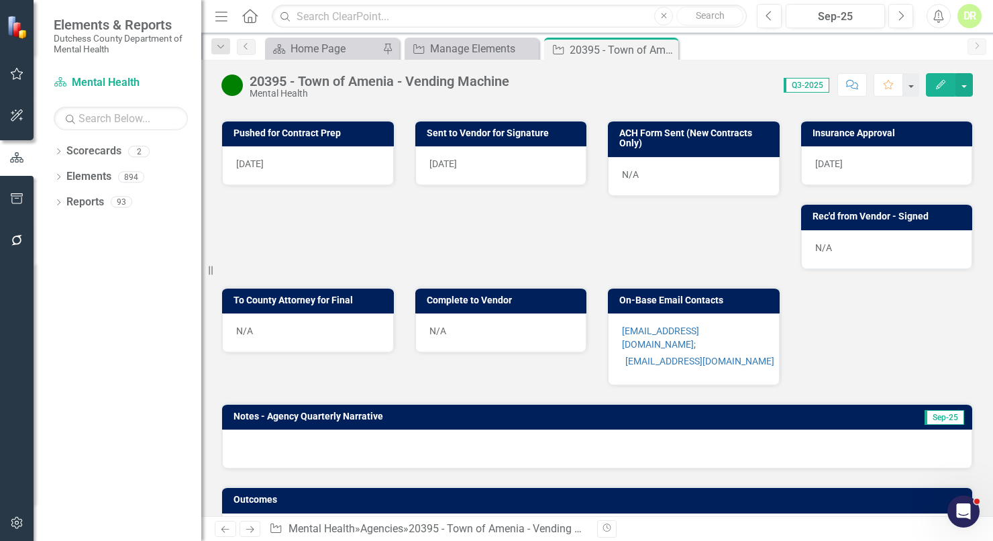
scroll to position [726, 0]
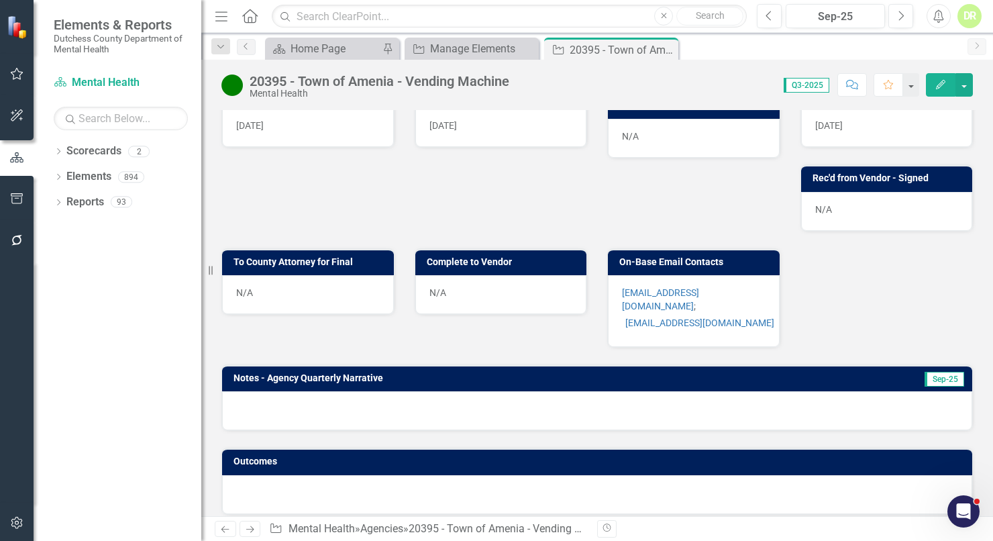
click at [702, 323] on div "[EMAIL_ADDRESS][DOMAIN_NAME] ; [EMAIL_ADDRESS][DOMAIN_NAME]" at bounding box center [694, 311] width 172 height 72
click at [701, 323] on div "[EMAIL_ADDRESS][DOMAIN_NAME] ; [EMAIL_ADDRESS][DOMAIN_NAME]" at bounding box center [694, 311] width 172 height 72
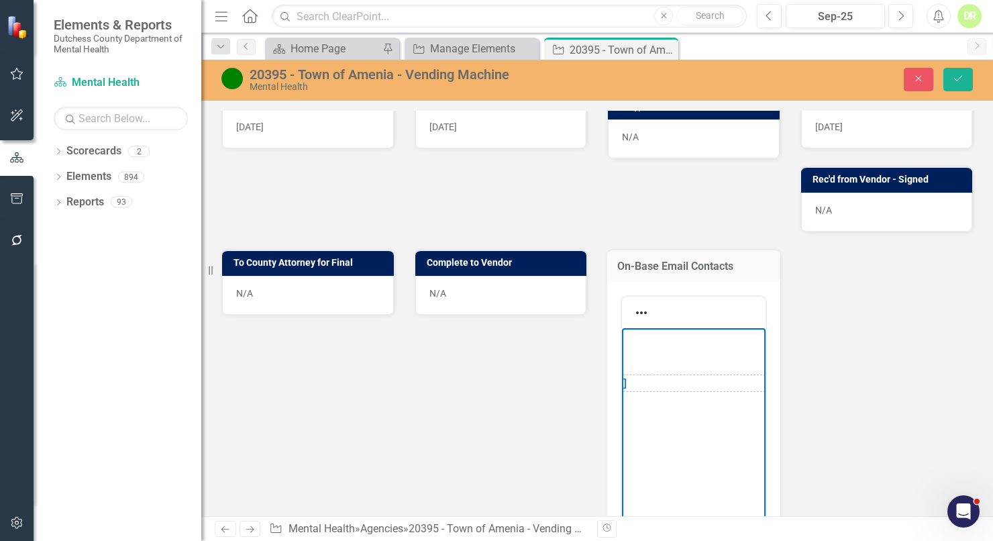
scroll to position [0, 211]
drag, startPoint x: 623, startPoint y: 337, endPoint x: 761, endPoint y: 368, distance: 141.4
click at [557, 368] on html "﻿[EMAIL_ADDRESS][DOMAIN_NAME] ; [EMAIL_ADDRESS][DOMAIN_NAME]" at bounding box center [485, 427] width 144 height 201
copy p "﻿[EMAIL_ADDRESS][DOMAIN_NAME] ;"
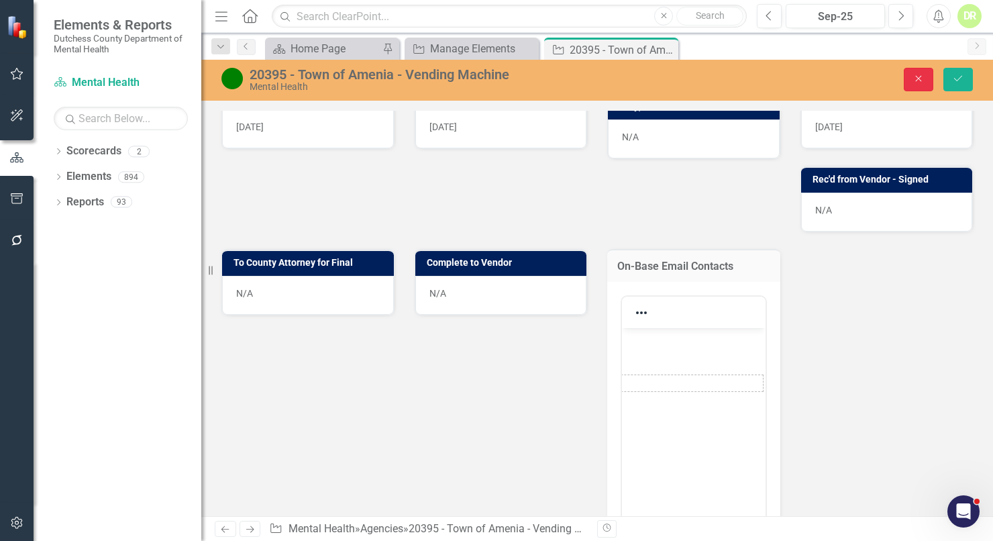
click at [920, 81] on icon "Close" at bounding box center [918, 78] width 12 height 9
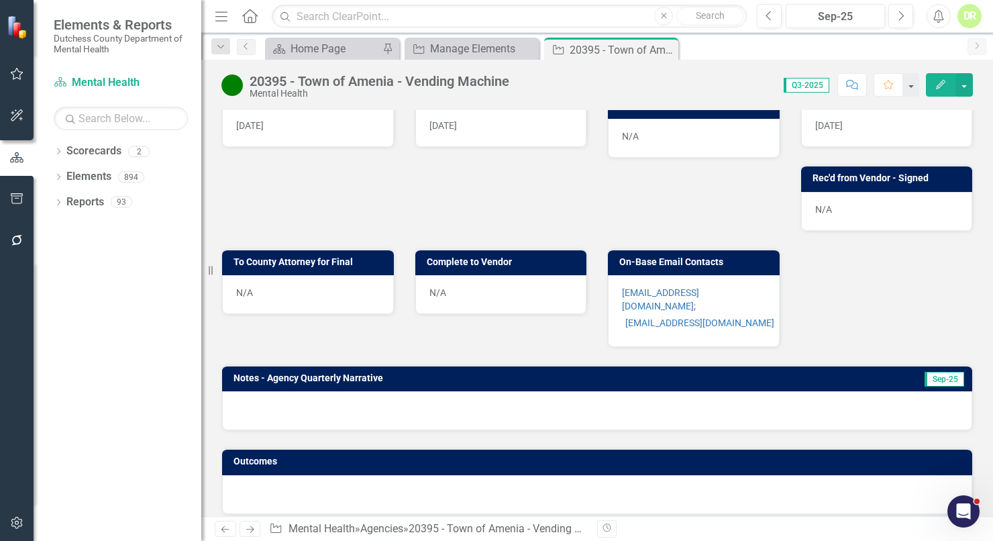
click at [649, 180] on div "Pushed for Contract Prep [DATE] Sent to Vendor for Signature [DATE] ACH Form Se…" at bounding box center [596, 289] width 771 height 450
